Goal: Information Seeking & Learning: Learn about a topic

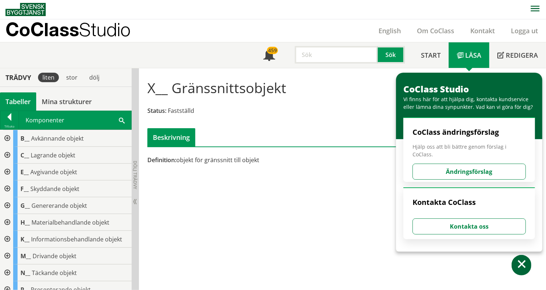
scroll to position [250, 0]
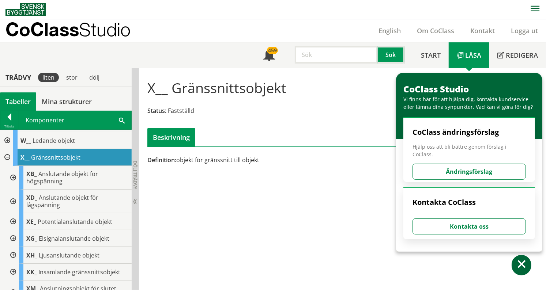
click at [20, 97] on div "Tabeller" at bounding box center [18, 102] width 36 height 18
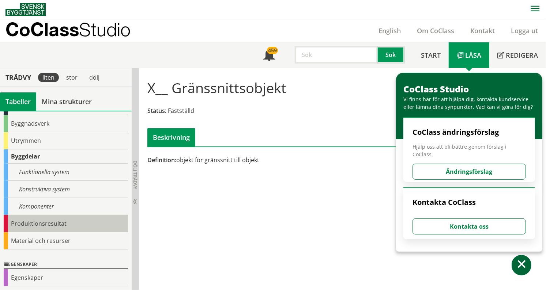
scroll to position [89, 0]
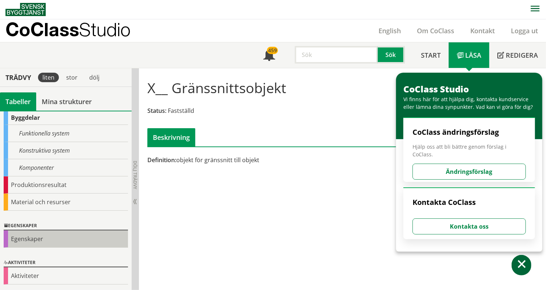
click at [35, 243] on div "Egenskaper" at bounding box center [66, 239] width 124 height 17
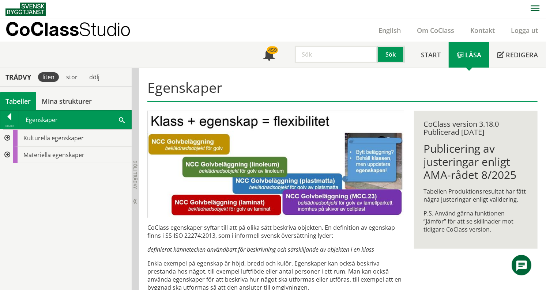
click at [8, 139] on div at bounding box center [6, 138] width 13 height 17
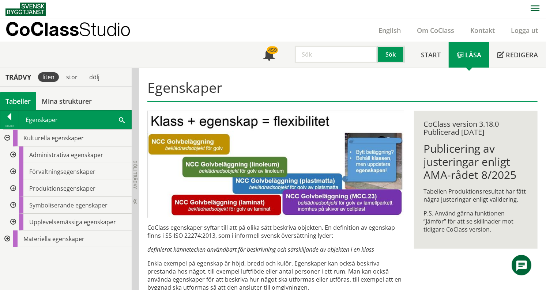
click at [14, 155] on div at bounding box center [12, 155] width 13 height 17
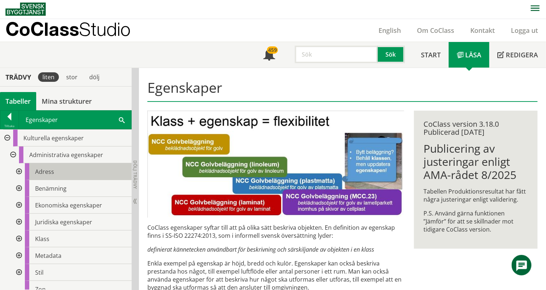
click at [46, 174] on span "Adress" at bounding box center [44, 172] width 19 height 8
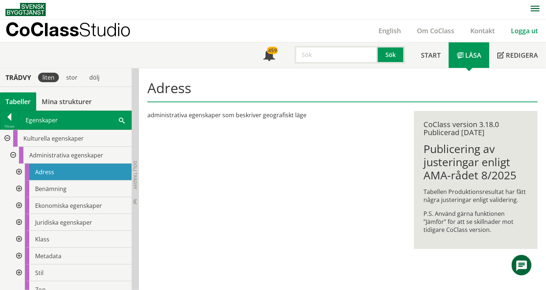
click at [521, 31] on link "Logga ut" at bounding box center [524, 30] width 43 height 9
